Goal: Task Accomplishment & Management: Manage account settings

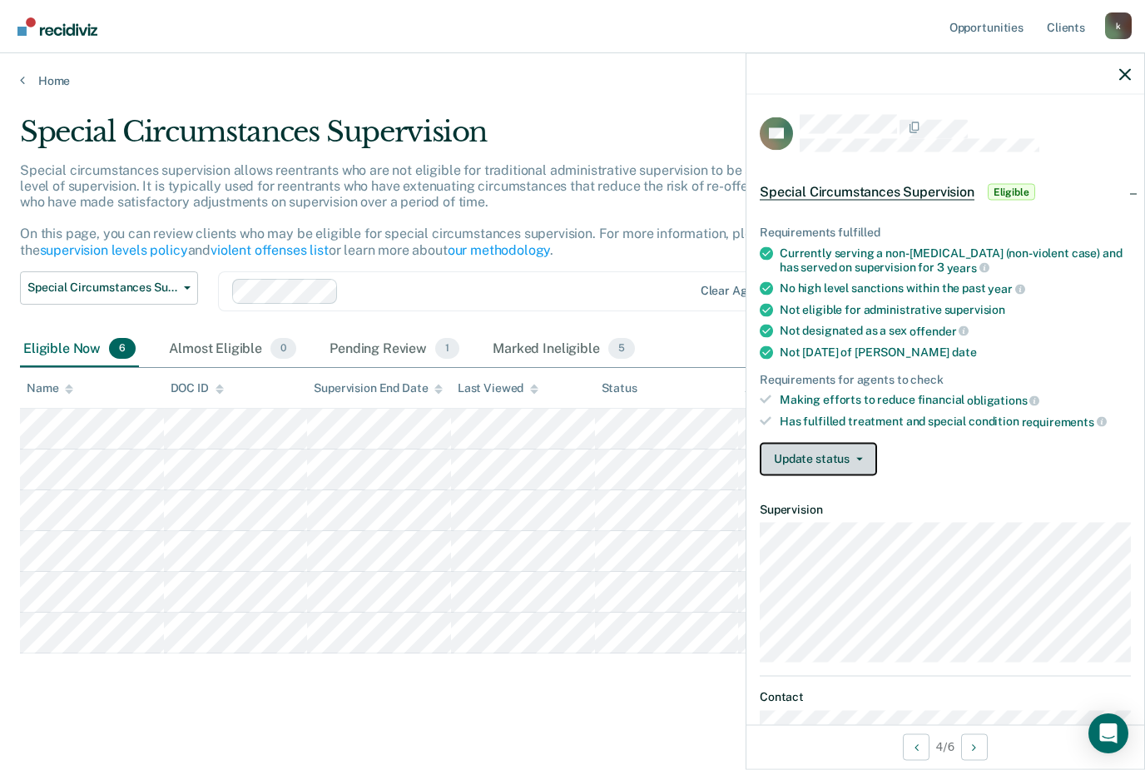
click at [836, 444] on button "Update status" at bounding box center [818, 458] width 117 height 33
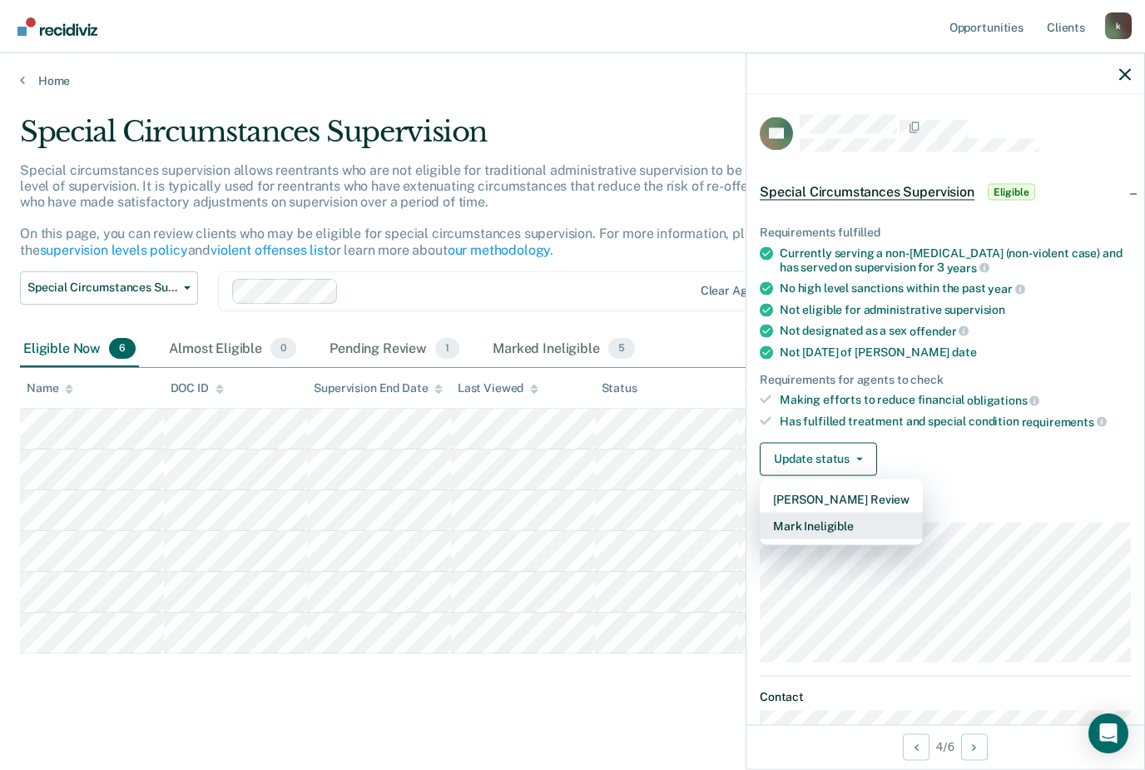
click at [856, 527] on button "Mark Ineligible" at bounding box center [841, 525] width 163 height 27
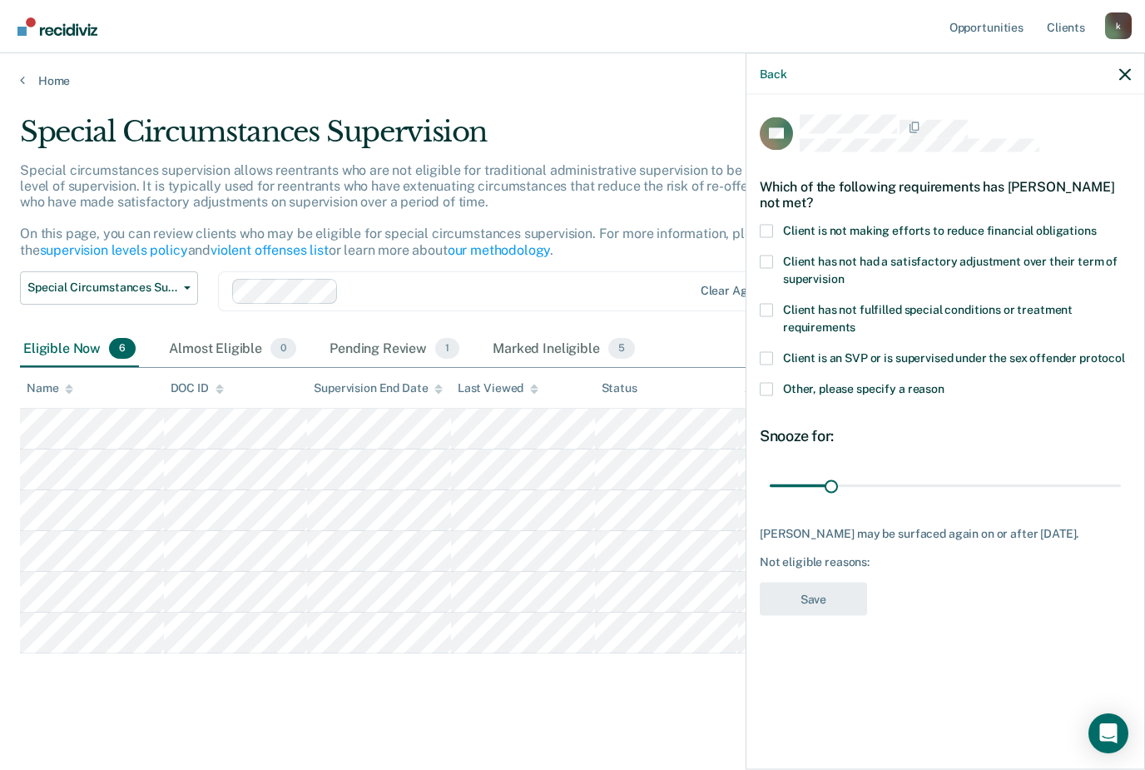
click at [767, 226] on span at bounding box center [766, 230] width 13 height 13
click at [1097, 224] on input "Client is not making efforts to reduce financial obligations" at bounding box center [1097, 224] width 0 height 0
type input "180"
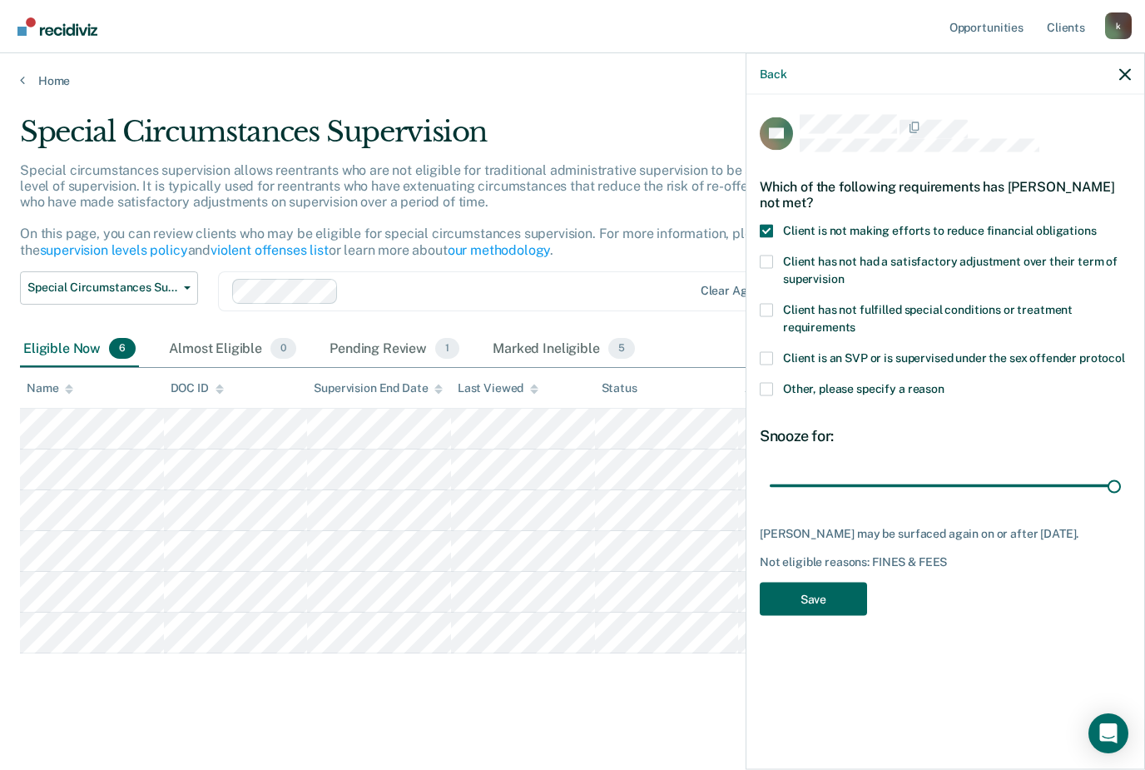
click at [833, 590] on button "Save" at bounding box center [813, 599] width 107 height 34
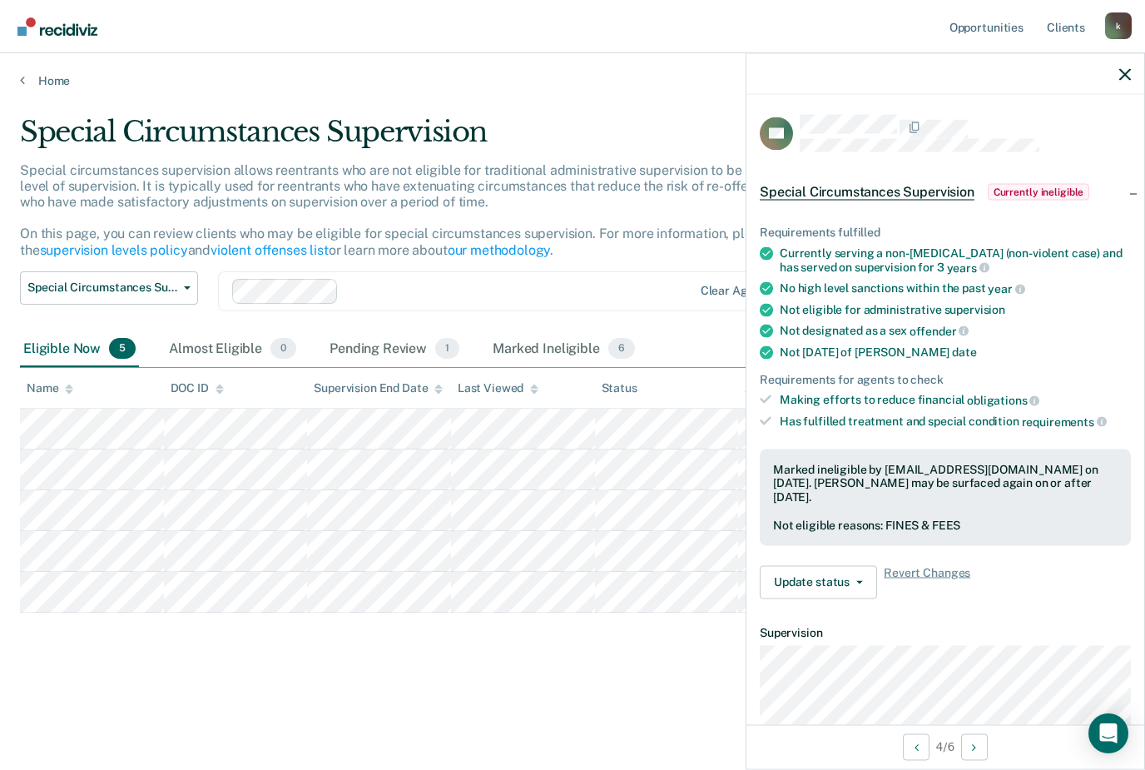
click at [1122, 78] on icon "button" at bounding box center [1125, 74] width 12 height 12
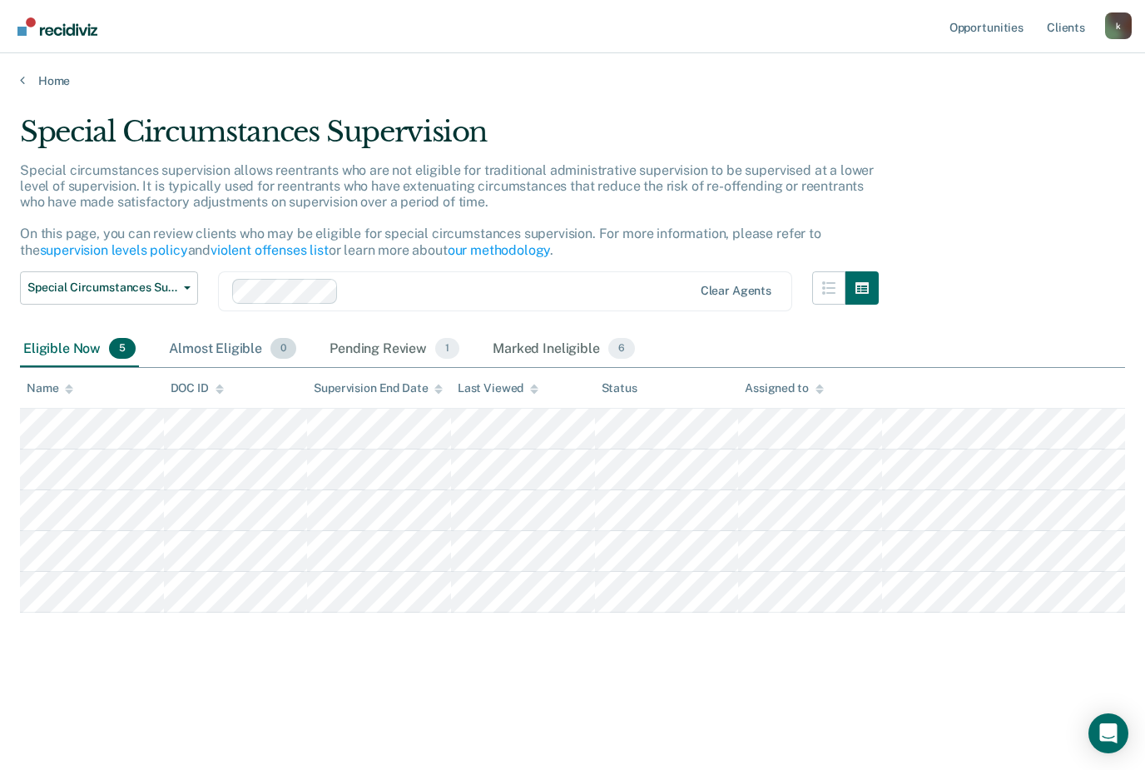
click at [213, 350] on div "Almost Eligible 0" at bounding box center [233, 349] width 134 height 37
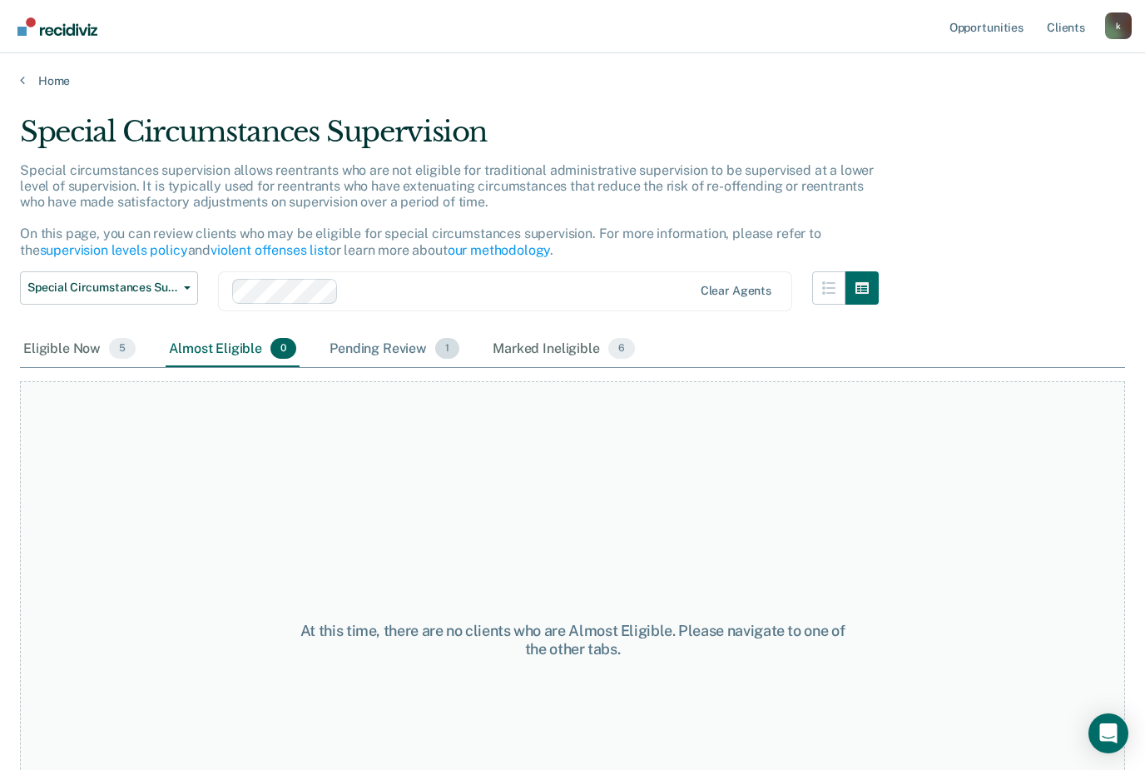
click at [354, 348] on div "Pending Review 1" at bounding box center [394, 349] width 136 height 37
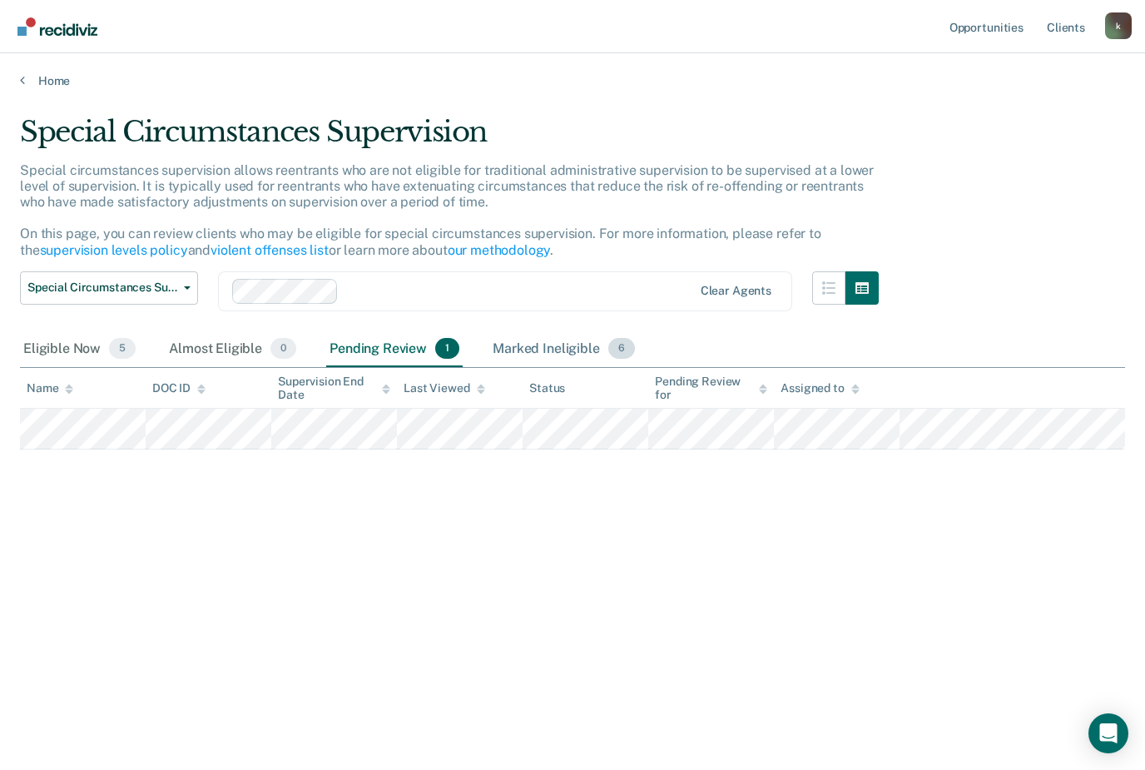
click at [560, 351] on div "Marked Ineligible 6" at bounding box center [563, 349] width 149 height 37
